Goal: Transaction & Acquisition: Purchase product/service

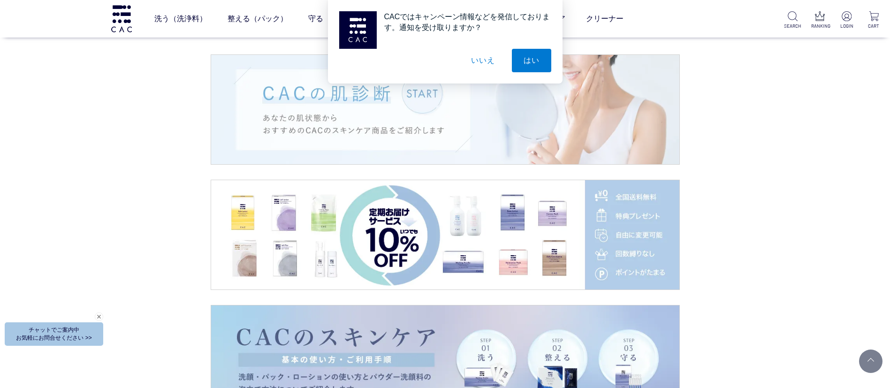
click at [484, 57] on button "いいえ" at bounding box center [482, 60] width 47 height 23
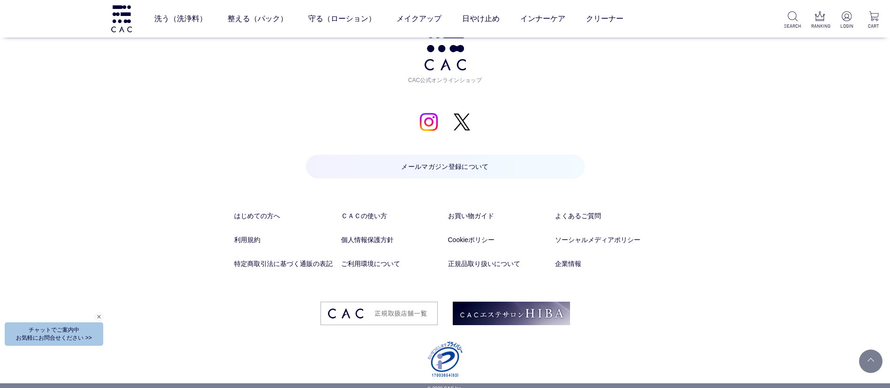
scroll to position [4989, 0]
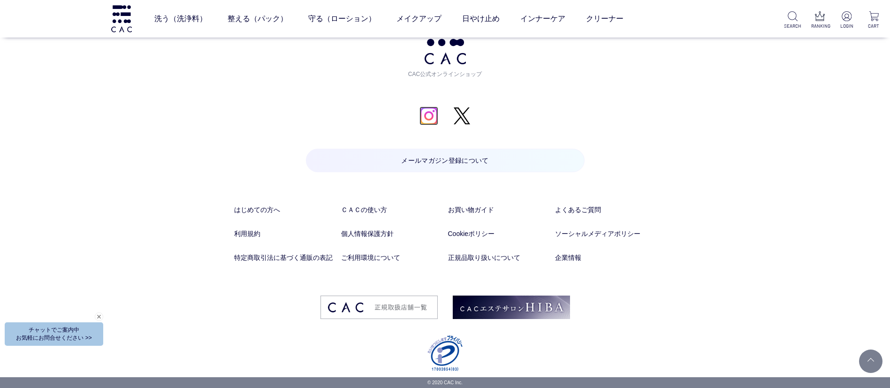
click at [434, 117] on img at bounding box center [428, 115] width 19 height 19
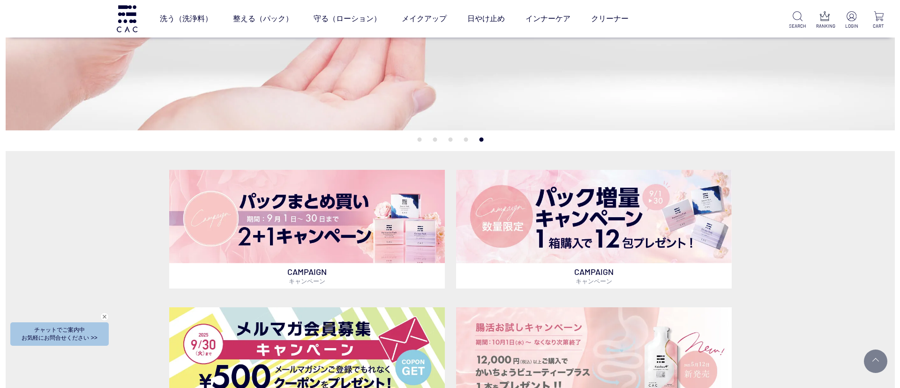
scroll to position [0, 0]
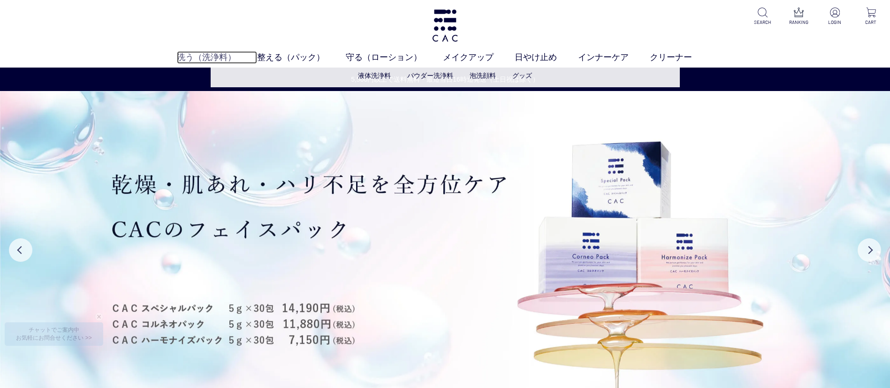
click at [190, 60] on link "洗う（洗浄料）" at bounding box center [217, 57] width 80 height 13
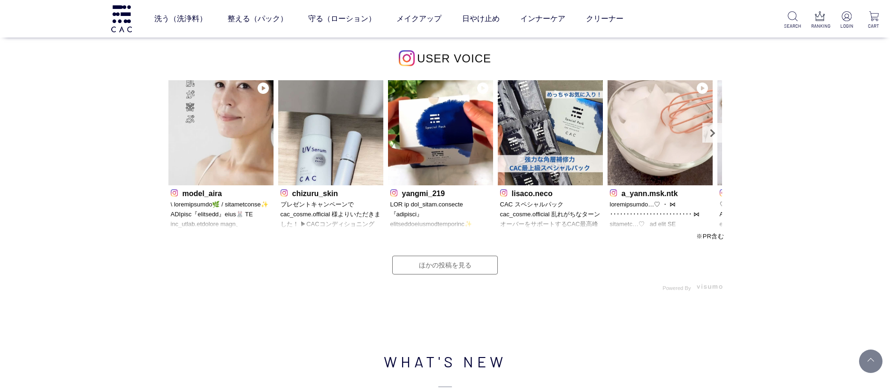
scroll to position [3025, 0]
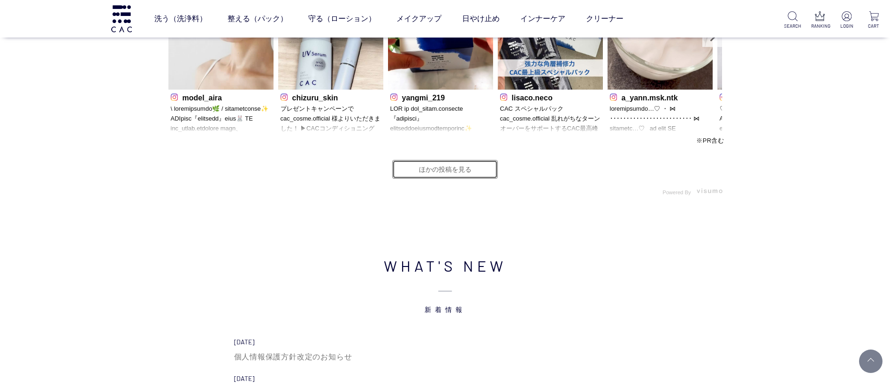
click at [478, 168] on link "ほかの投稿を見る" at bounding box center [445, 169] width 106 height 19
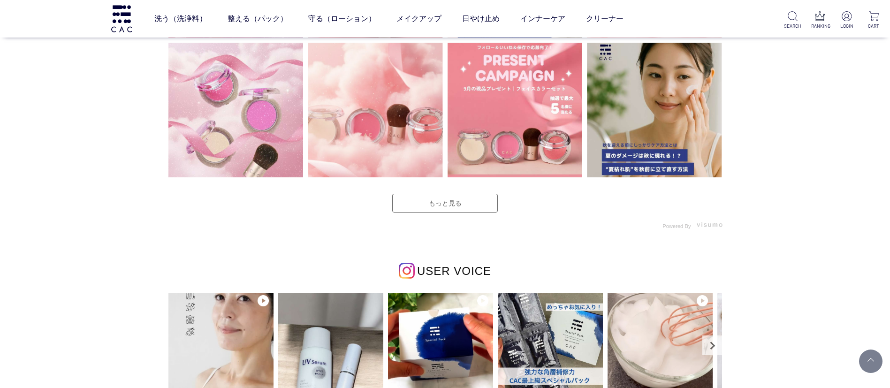
scroll to position [2738, 0]
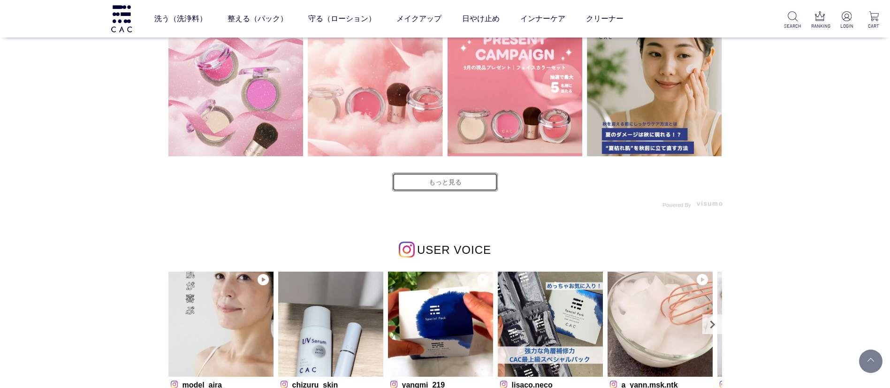
click at [459, 176] on link "もっと見る" at bounding box center [445, 182] width 106 height 19
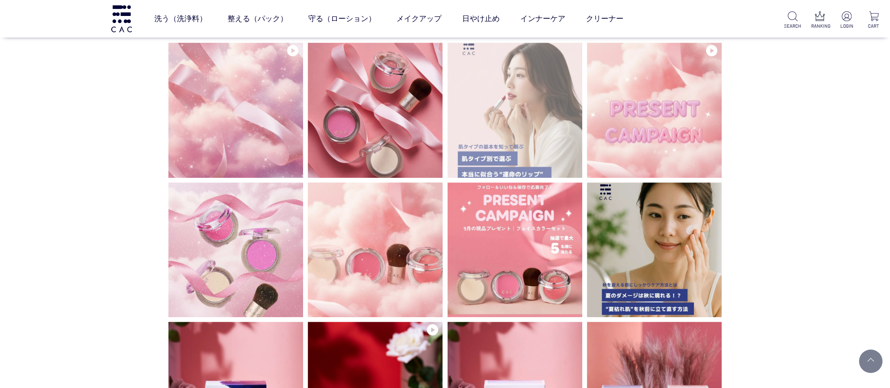
scroll to position [2527, 0]
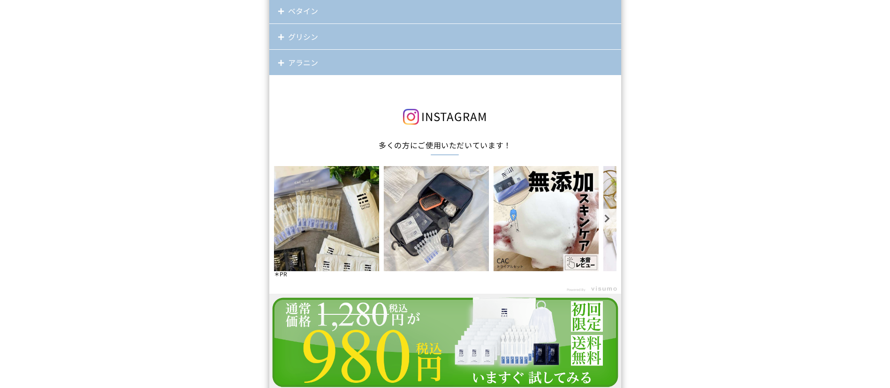
scroll to position [8371, 0]
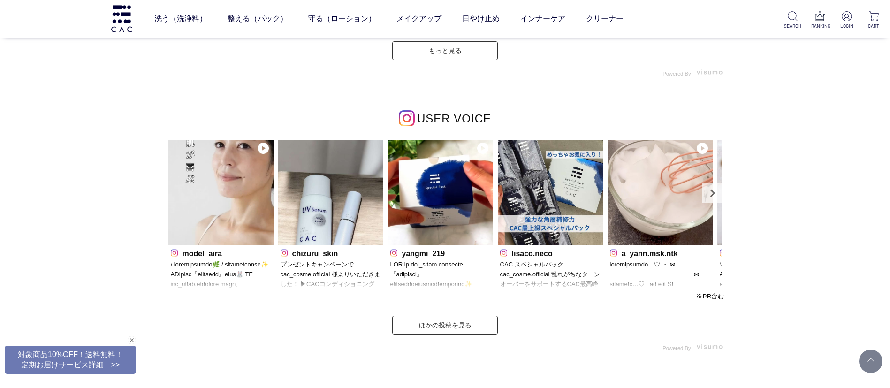
scroll to position [2808, 0]
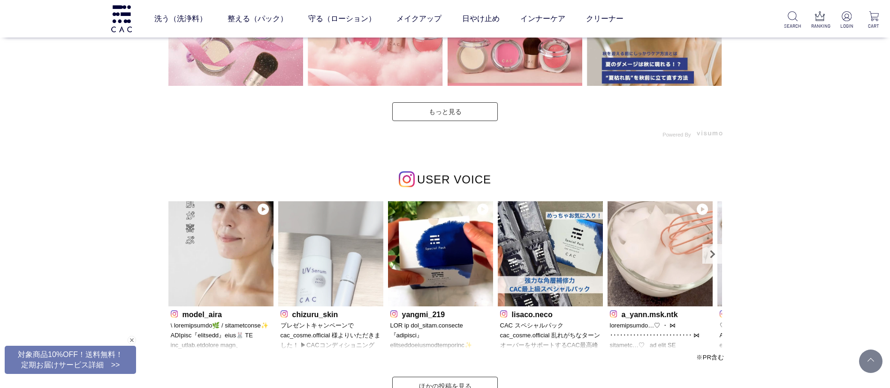
click at [336, 240] on img at bounding box center [330, 253] width 105 height 105
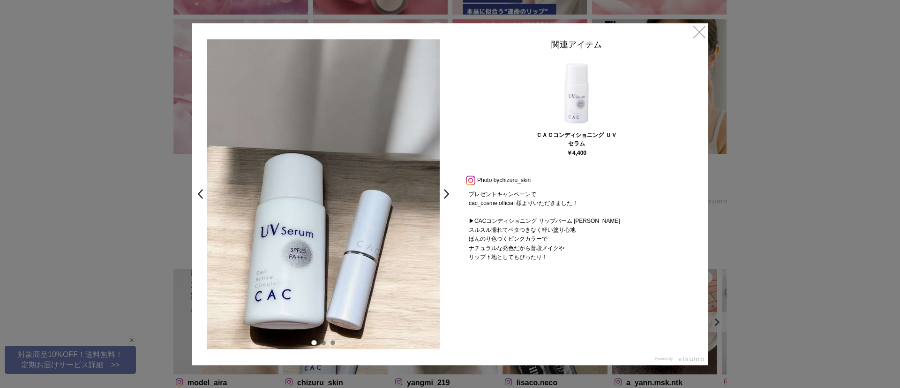
click at [589, 77] on img at bounding box center [577, 92] width 70 height 70
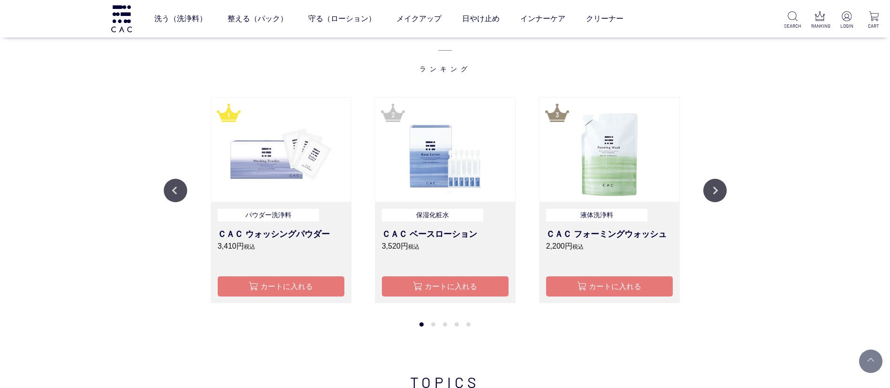
scroll to position [1126, 0]
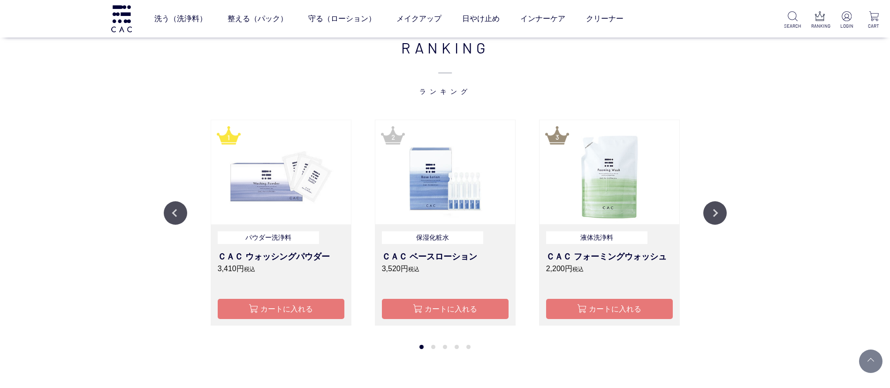
click at [288, 200] on img at bounding box center [281, 172] width 140 height 104
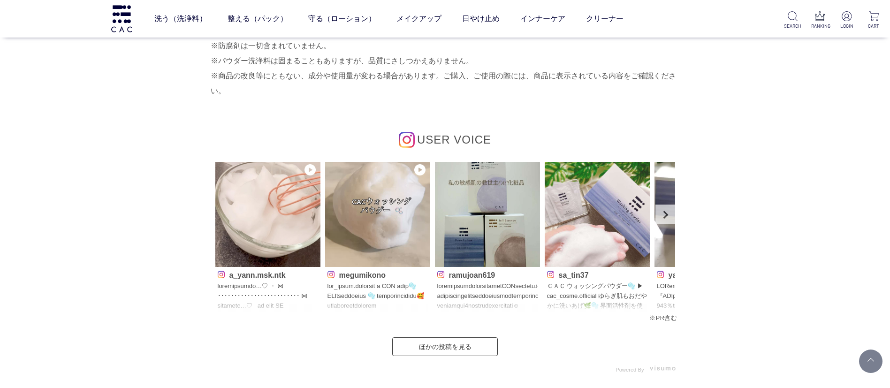
scroll to position [4361, 0]
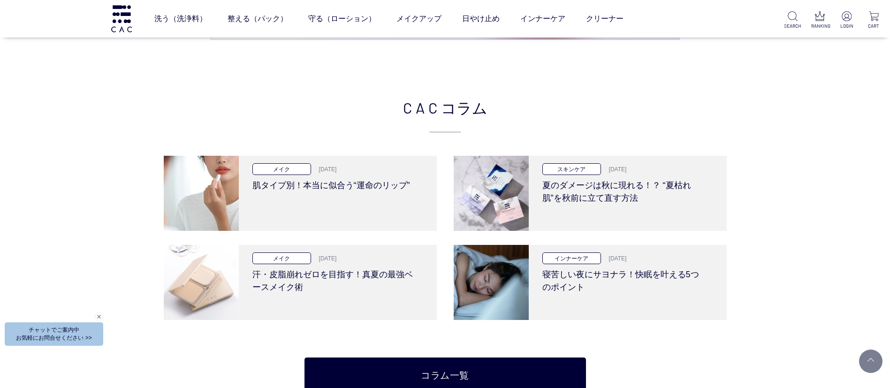
scroll to position [2110, 0]
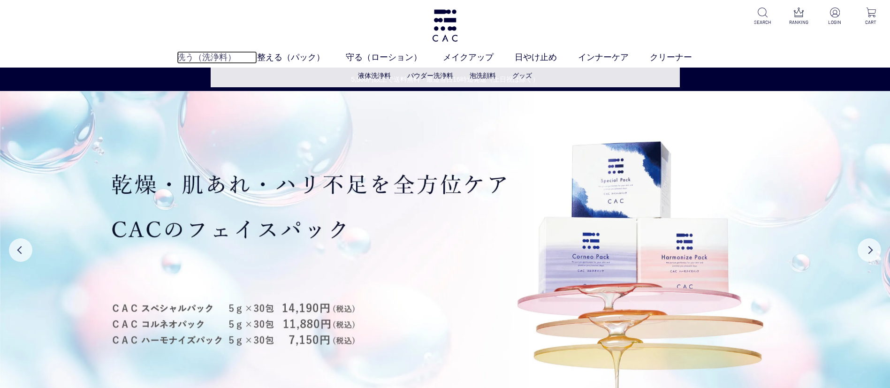
click at [193, 53] on link "洗う（洗浄料）" at bounding box center [217, 57] width 80 height 13
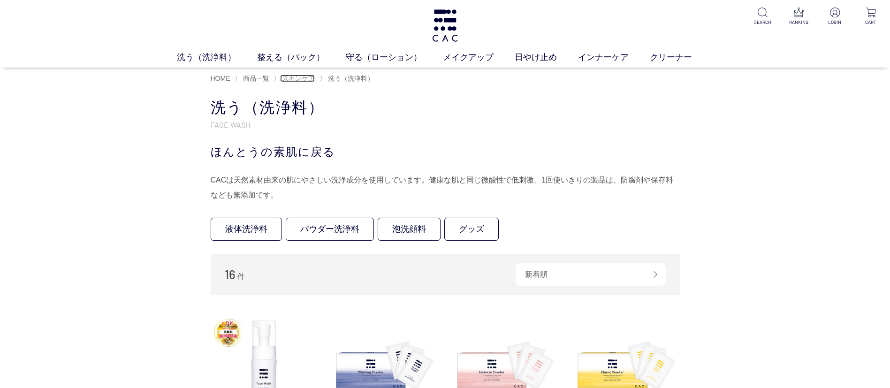
click at [284, 77] on span "スキンケア" at bounding box center [298, 79] width 33 height 8
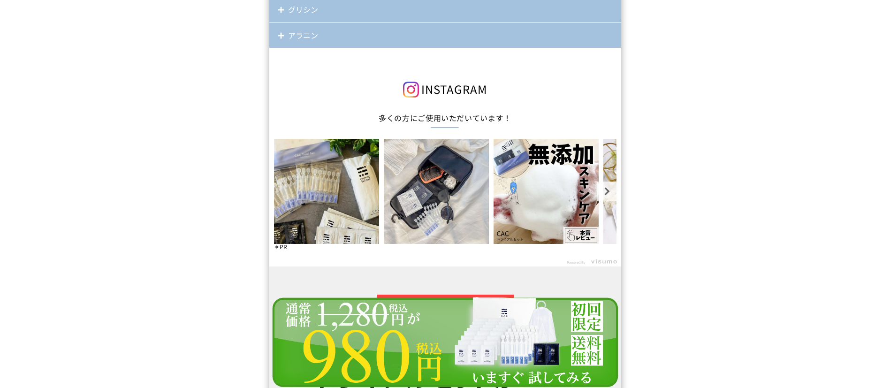
scroll to position [8371, 0]
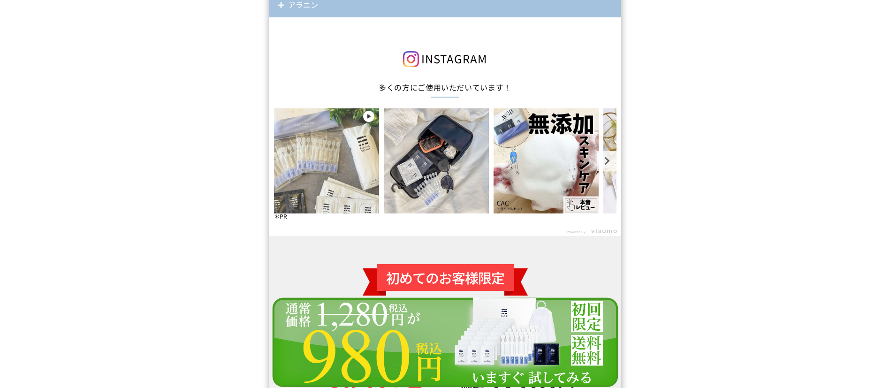
click at [317, 141] on img at bounding box center [326, 160] width 105 height 105
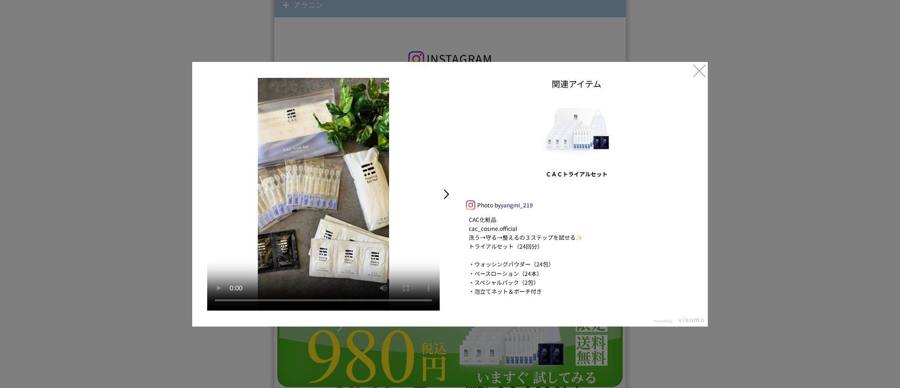
click at [813, 145] on div at bounding box center [450, 194] width 900 height 388
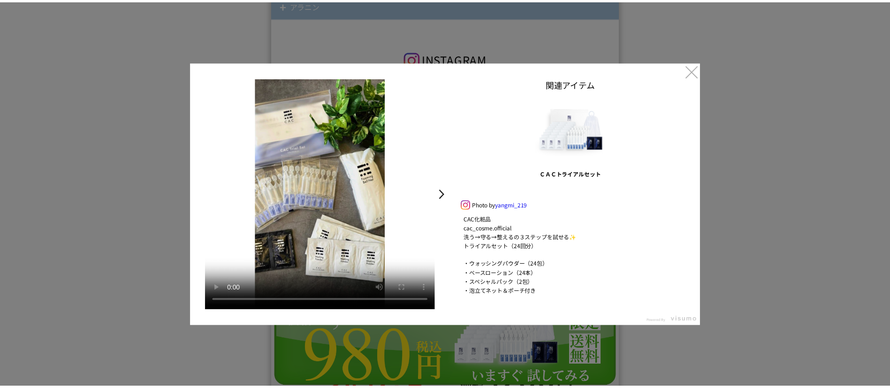
scroll to position [8371, 0]
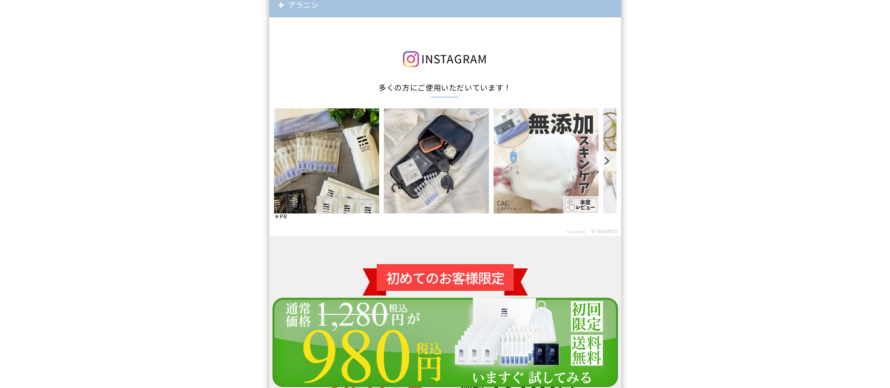
click at [543, 179] on img at bounding box center [545, 160] width 105 height 105
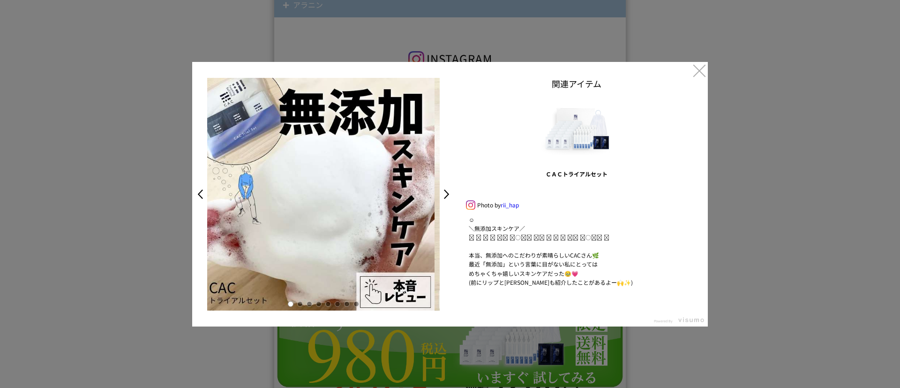
drag, startPoint x: 385, startPoint y: 191, endPoint x: 192, endPoint y: 181, distance: 193.9
click at [207, 186] on img at bounding box center [318, 194] width 233 height 233
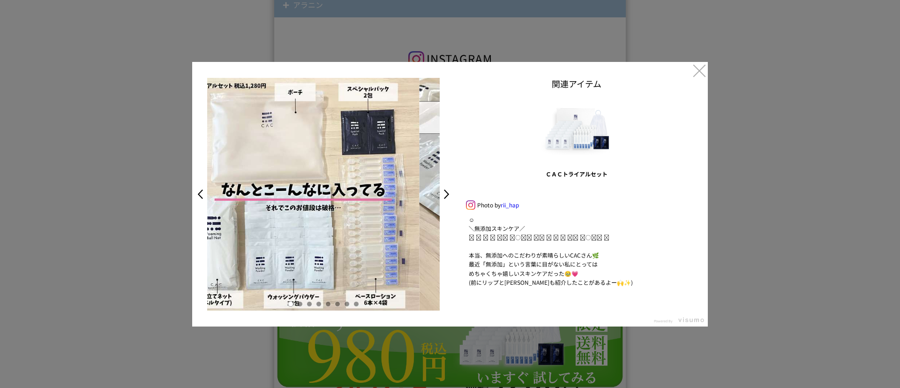
drag, startPoint x: 297, startPoint y: 179, endPoint x: 204, endPoint y: 185, distance: 92.6
click at [213, 185] on img at bounding box center [303, 194] width 233 height 233
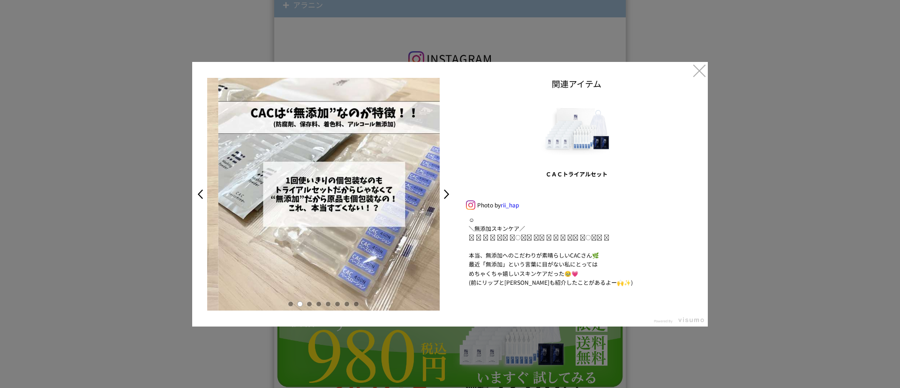
drag, startPoint x: 318, startPoint y: 179, endPoint x: 250, endPoint y: 190, distance: 69.5
click at [250, 190] on img at bounding box center [335, 194] width 233 height 233
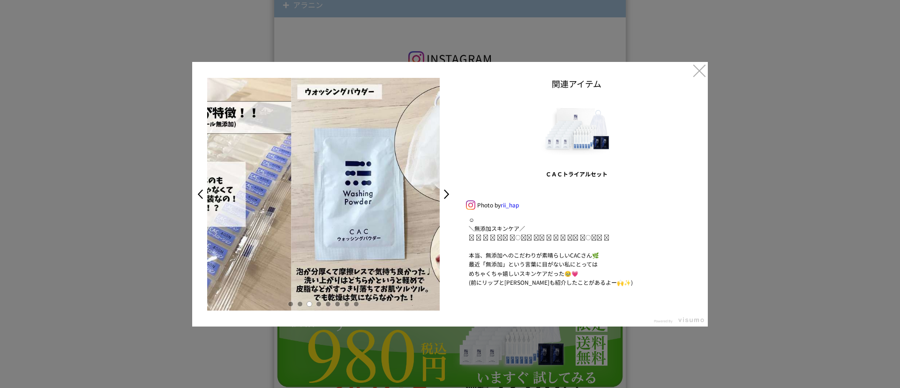
drag, startPoint x: 348, startPoint y: 187, endPoint x: 236, endPoint y: 191, distance: 111.7
click at [291, 191] on img at bounding box center [407, 194] width 233 height 233
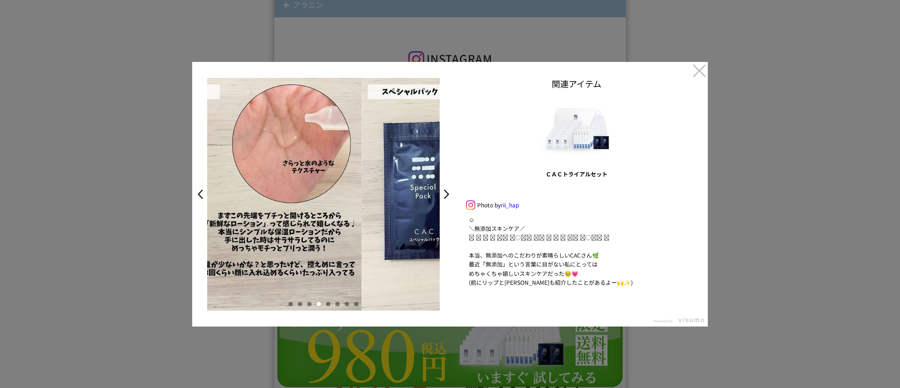
drag, startPoint x: 295, startPoint y: 193, endPoint x: 234, endPoint y: 188, distance: 60.7
click at [192, 196] on div "< ☺︎ ＼無添加スキンケア／ 𓈒 𓏸 𓐍 𓂃 𓈒𓏸 𓂃◌𓈒𓐍 𓈒𓈒 𓏸 𓐍 𓂃 𓈒𓏸 𓂃◌𓈒𓐍 𓈒 本当、無添加へのこだわりが素晴らしいCACさん🌿 最近「…" at bounding box center [323, 194] width 263 height 233
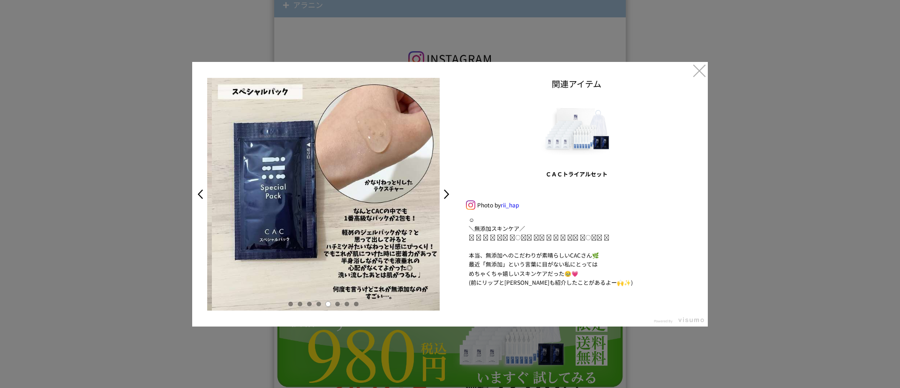
click at [413, 183] on img at bounding box center [328, 194] width 233 height 233
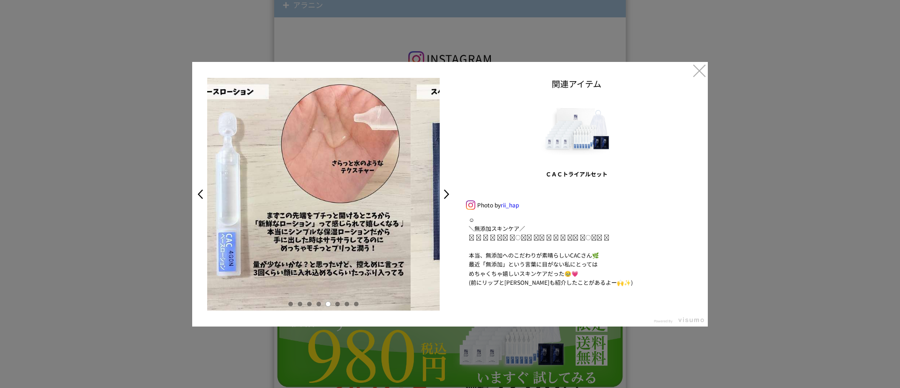
click at [178, 179] on img at bounding box center [62, 194] width 233 height 233
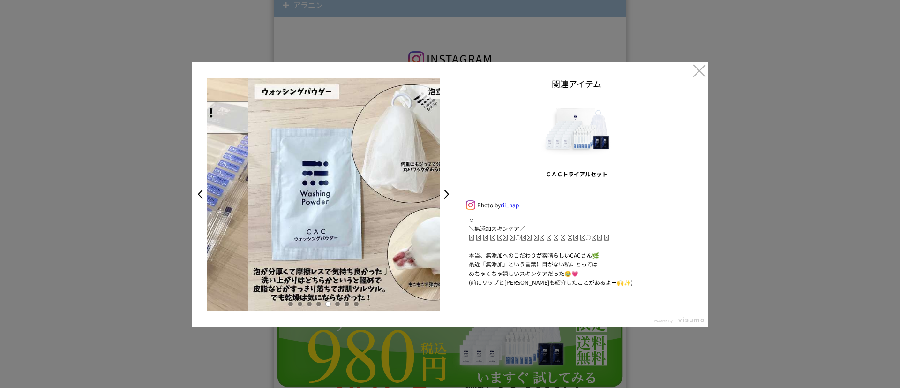
drag, startPoint x: 332, startPoint y: 181, endPoint x: 387, endPoint y: 180, distance: 54.4
click at [369, 180] on img at bounding box center [365, 194] width 233 height 233
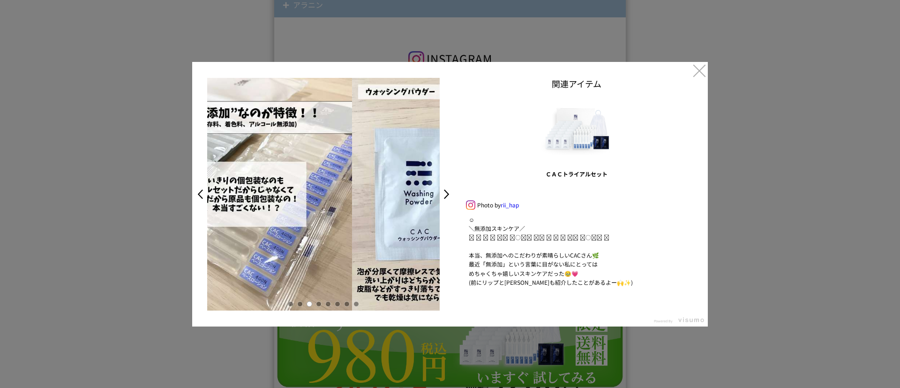
click at [120, 176] on img at bounding box center [3, 194] width 233 height 233
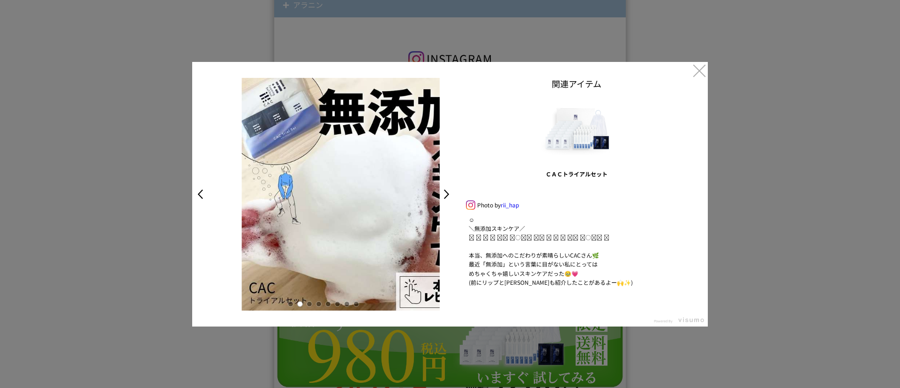
drag, startPoint x: 314, startPoint y: 184, endPoint x: 397, endPoint y: 189, distance: 82.7
click at [405, 179] on img at bounding box center [358, 194] width 233 height 233
click at [388, 183] on img at bounding box center [358, 194] width 233 height 233
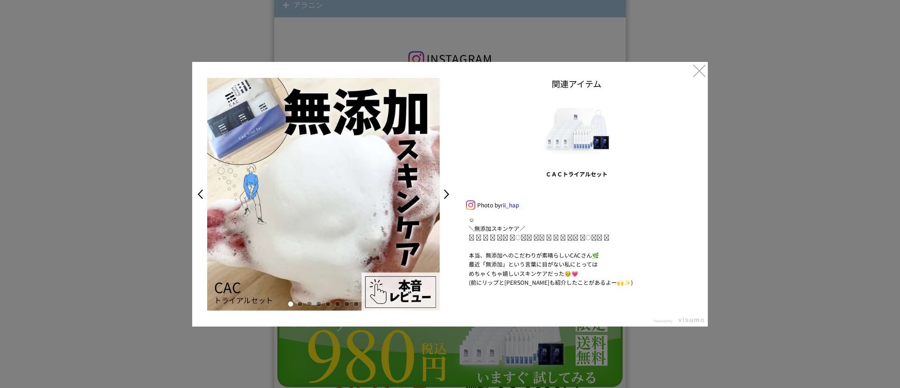
click at [774, 204] on div at bounding box center [450, 194] width 900 height 388
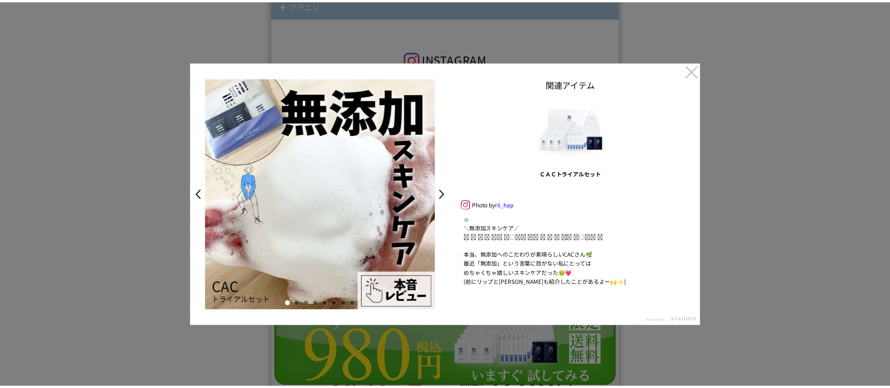
scroll to position [8371, 0]
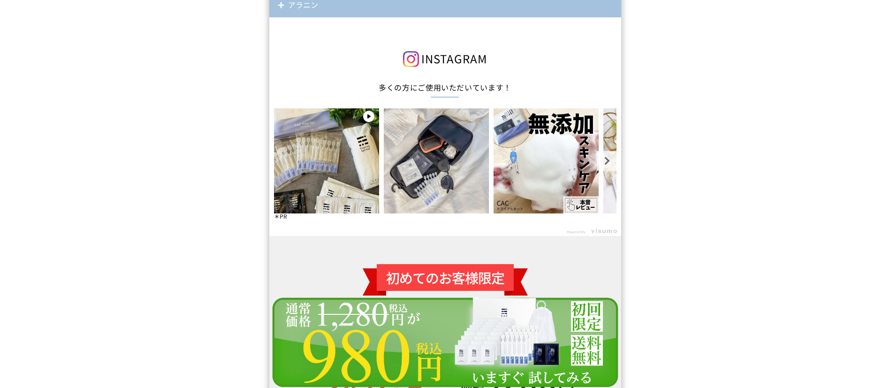
drag, startPoint x: 366, startPoint y: 194, endPoint x: 110, endPoint y: 177, distance: 256.6
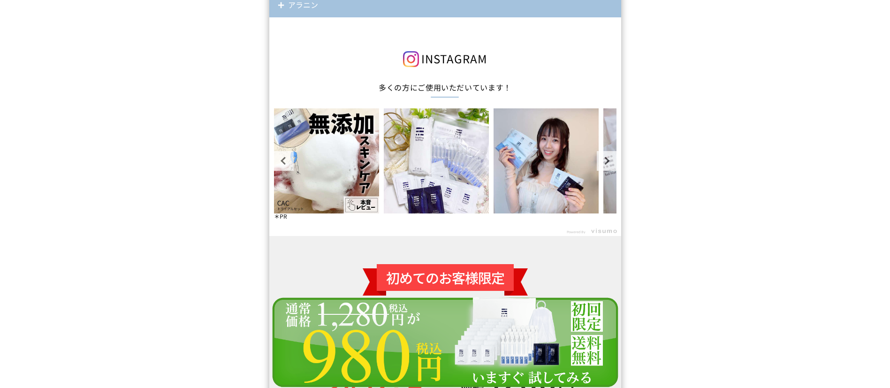
drag, startPoint x: 354, startPoint y: 184, endPoint x: 915, endPoint y: 176, distance: 560.9
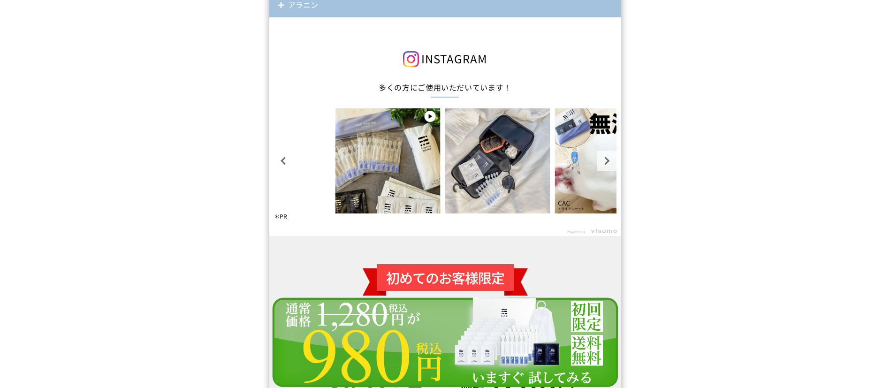
drag, startPoint x: 393, startPoint y: 180, endPoint x: 913, endPoint y: 184, distance: 520.1
